Goal: Connect with others: Connect with others

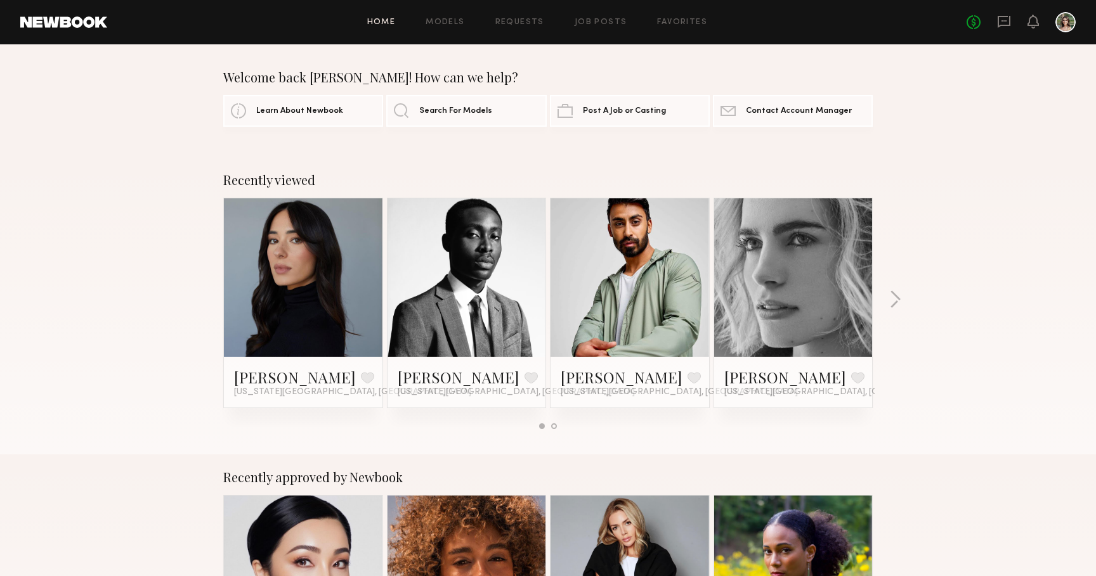
click at [749, 351] on div at bounding box center [793, 278] width 159 height 159
click at [785, 379] on link "[PERSON_NAME]" at bounding box center [785, 377] width 122 height 20
click at [797, 115] on link "Contact Newbook Contact Account Manager" at bounding box center [793, 110] width 160 height 32
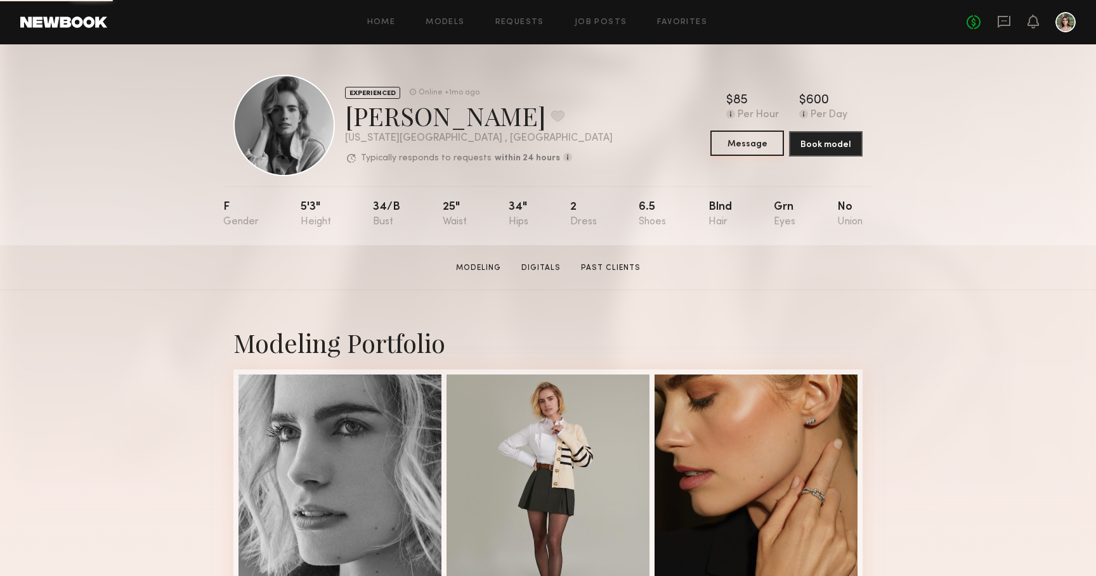
click at [759, 141] on button "Message" at bounding box center [747, 143] width 74 height 25
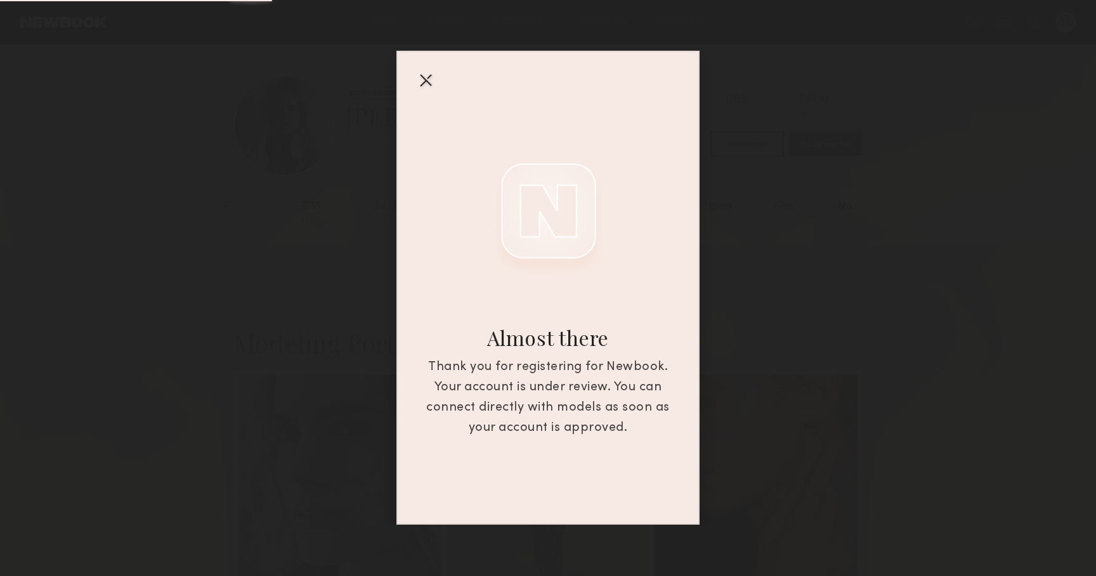
click at [756, 227] on div "Almost there Thank you for registering for Newbook. Your account is under revie…" at bounding box center [548, 262] width 1096 height 525
